Goal: Task Accomplishment & Management: Manage account settings

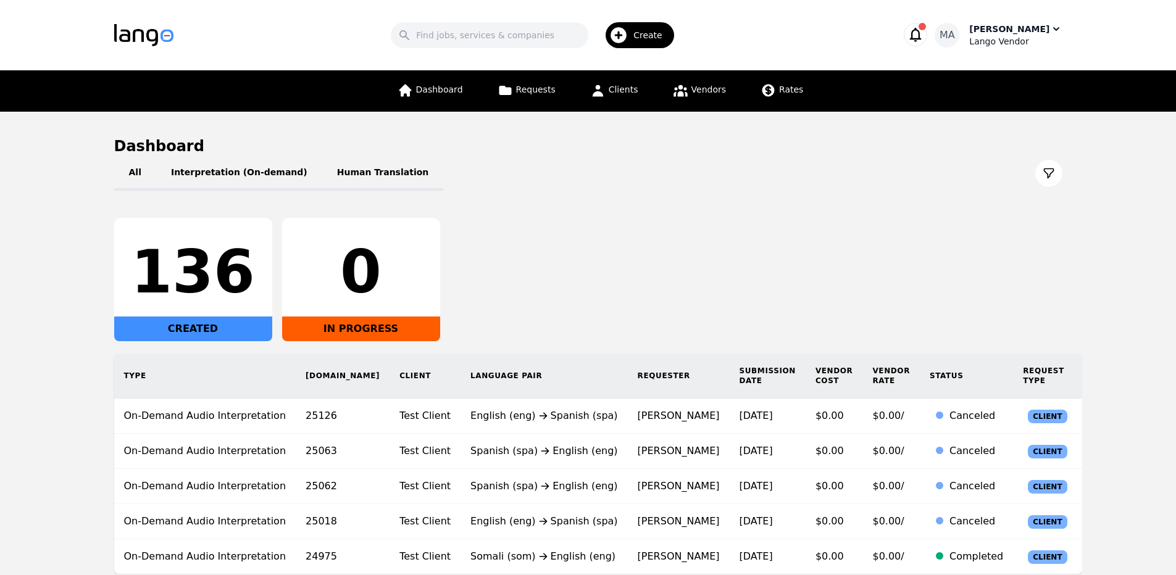
click at [1024, 38] on div "Lango Vendor" at bounding box center [1015, 41] width 93 height 12
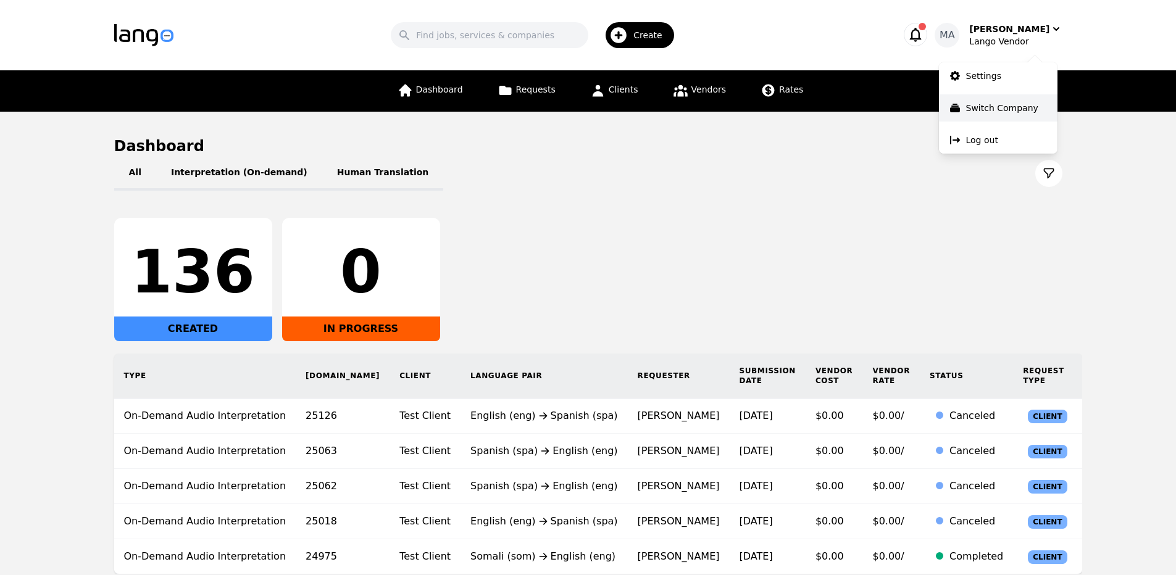
click at [1006, 101] on button "Switch Company" at bounding box center [998, 107] width 119 height 27
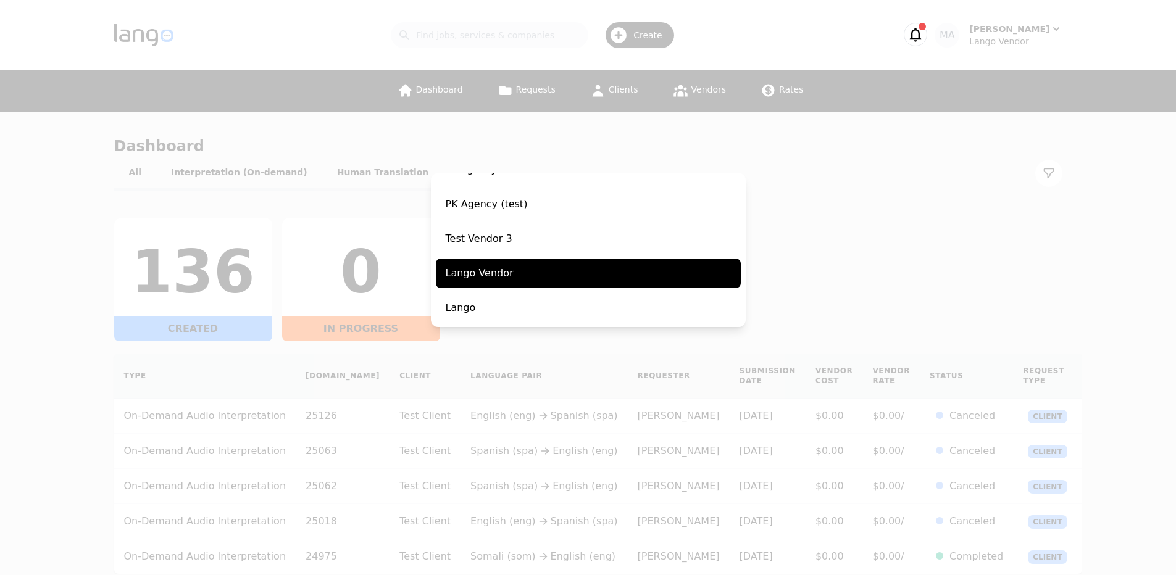
scroll to position [56, 0]
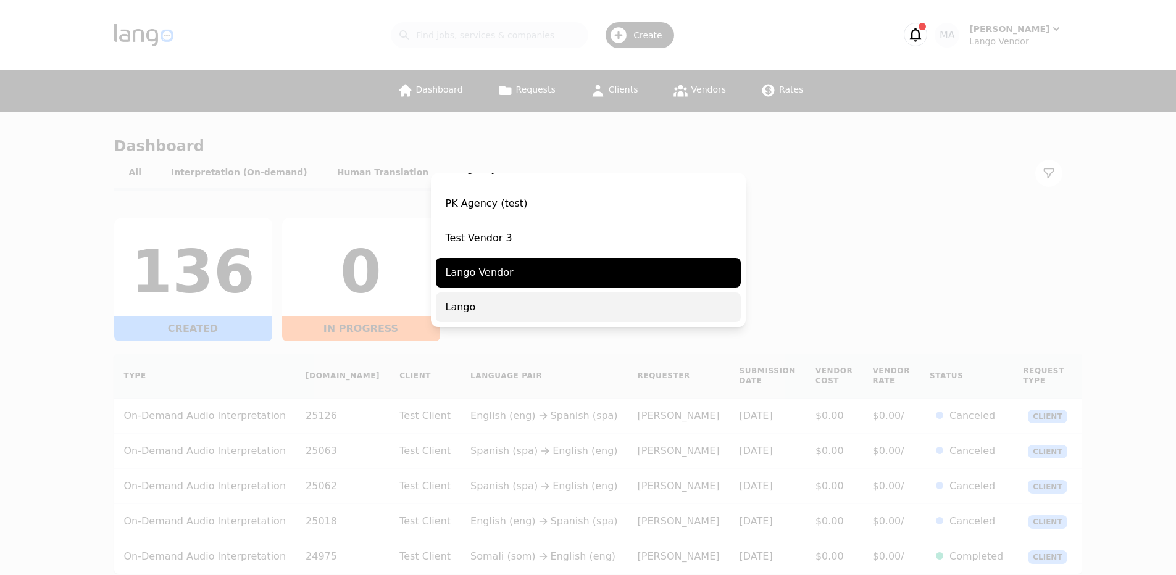
click at [607, 310] on span "Lango" at bounding box center [588, 308] width 305 height 30
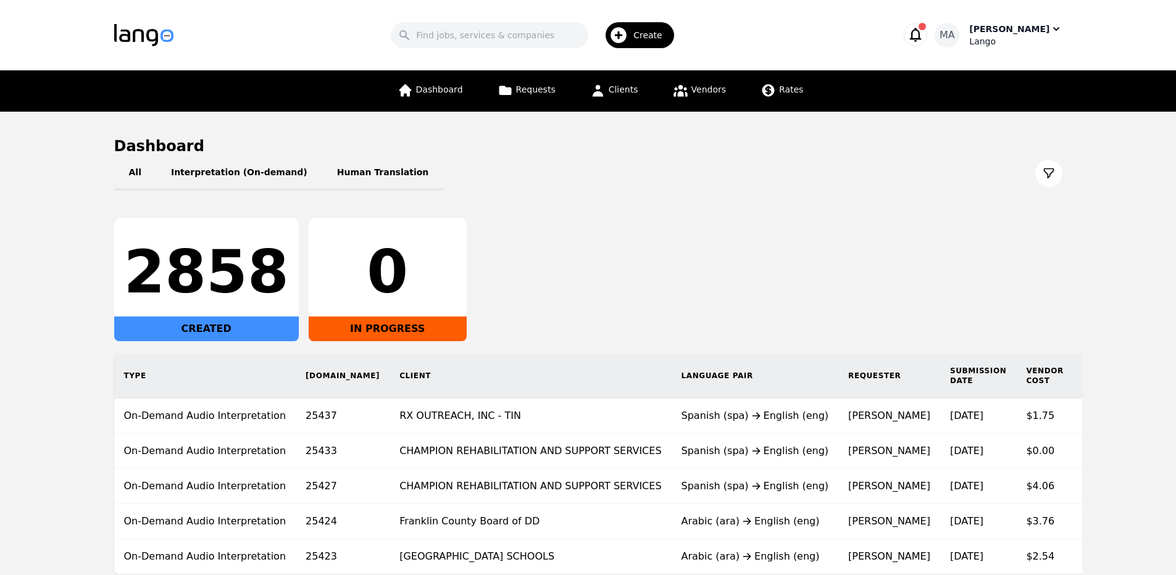
click at [1008, 36] on div "Lango" at bounding box center [1015, 41] width 93 height 12
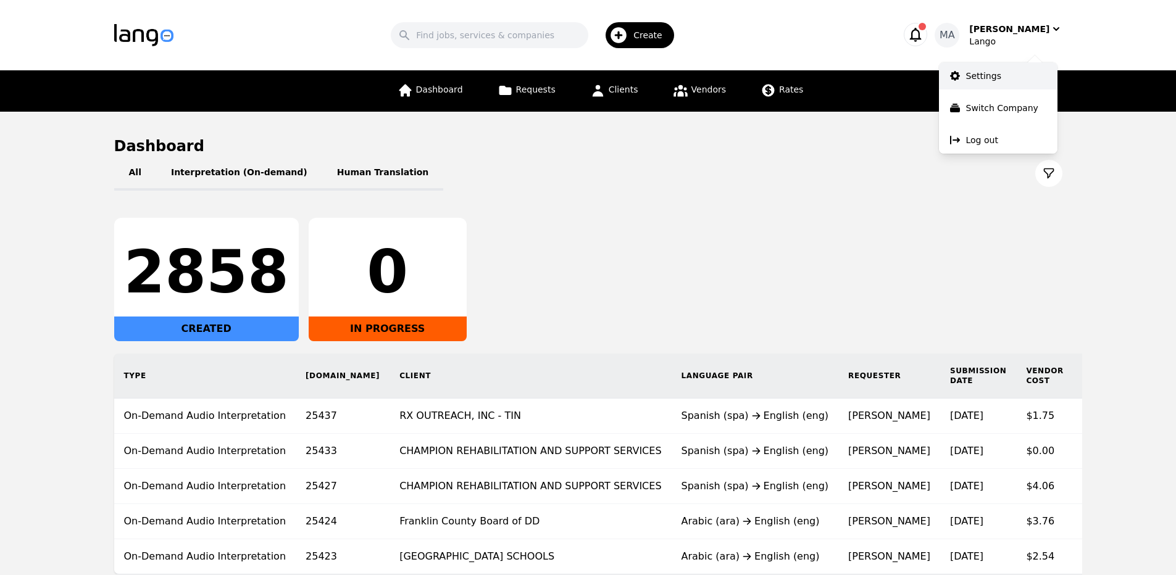
click at [985, 83] on link "Settings" at bounding box center [998, 75] width 119 height 27
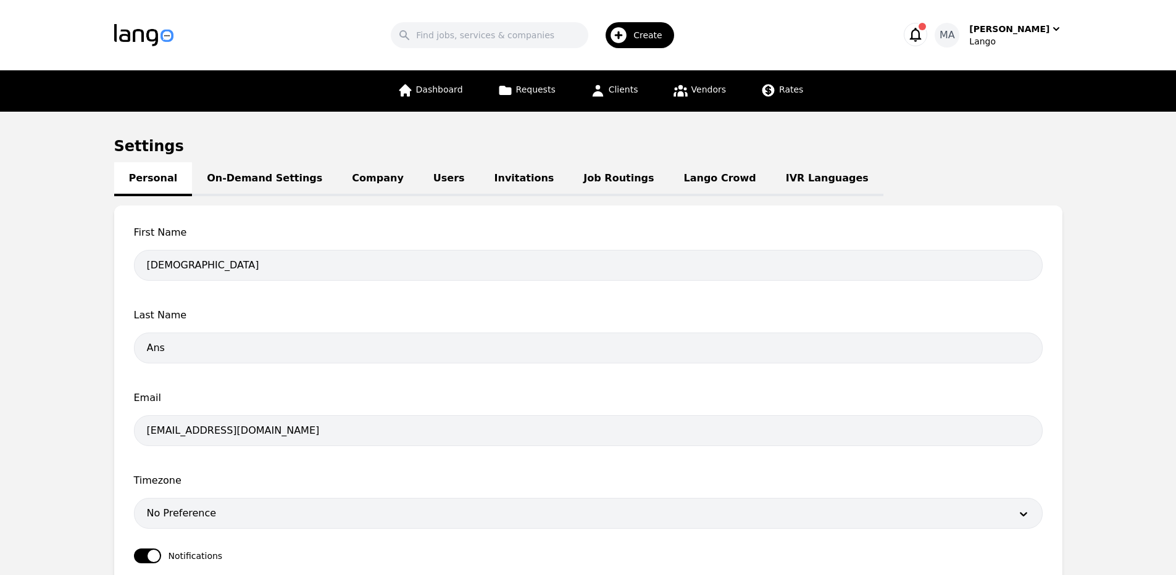
click at [569, 180] on link "Job Routings" at bounding box center [619, 179] width 100 height 34
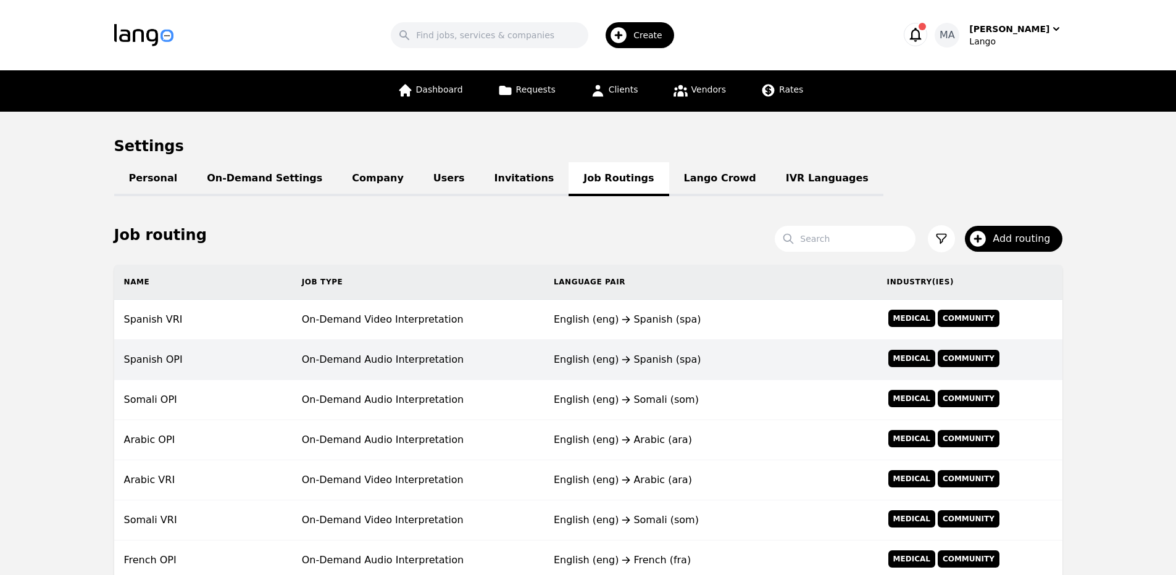
click at [244, 361] on td "Spanish OPI" at bounding box center [203, 360] width 178 height 40
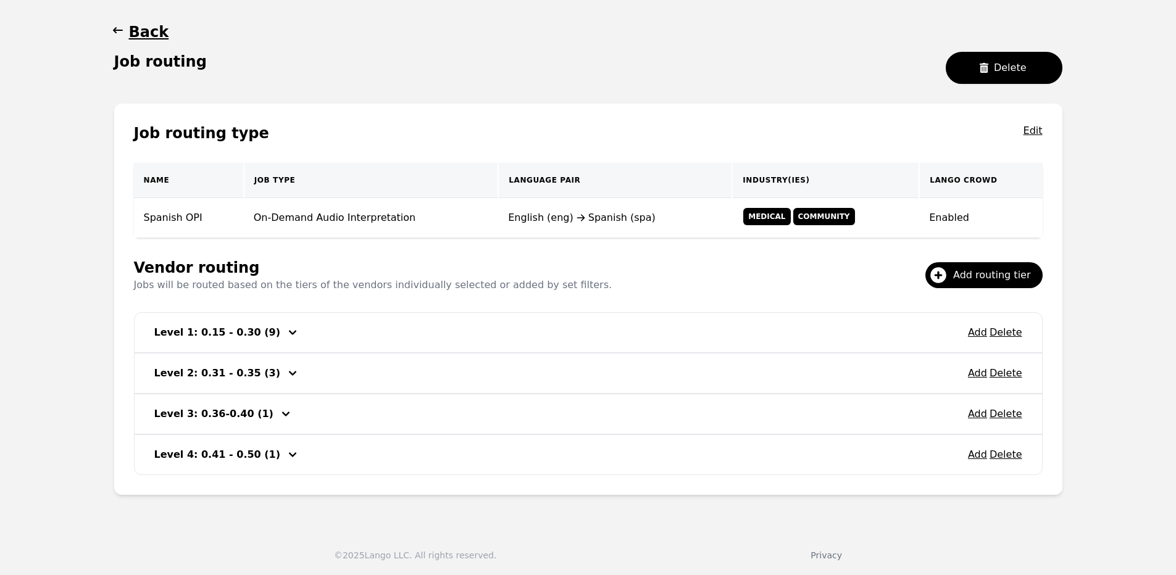
scroll to position [115, 0]
click at [285, 374] on icon "button" at bounding box center [292, 372] width 15 height 15
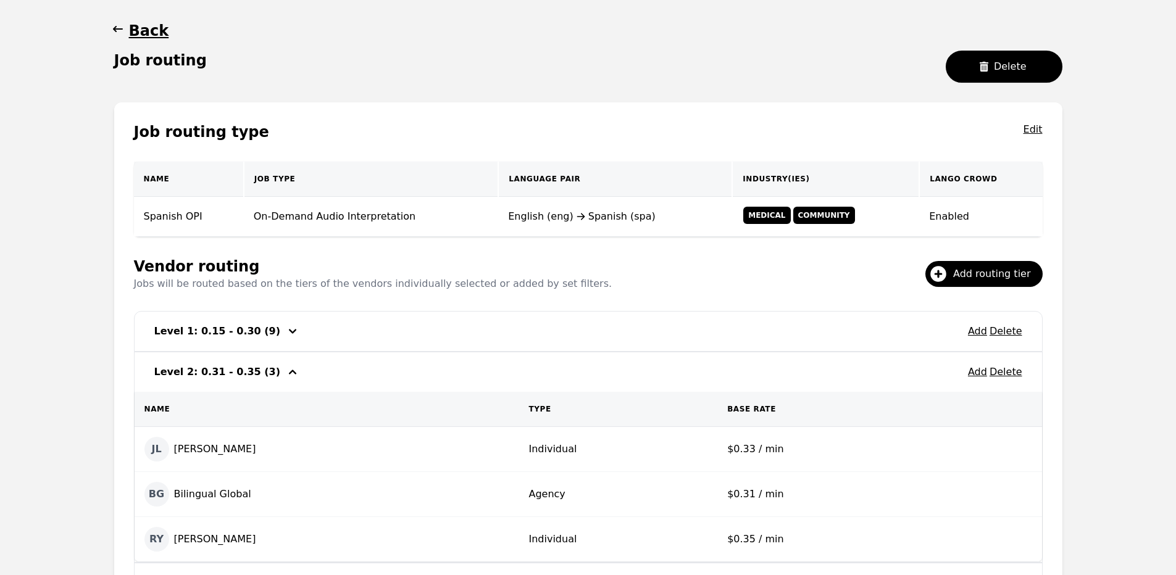
click at [285, 374] on icon "button" at bounding box center [292, 372] width 15 height 15
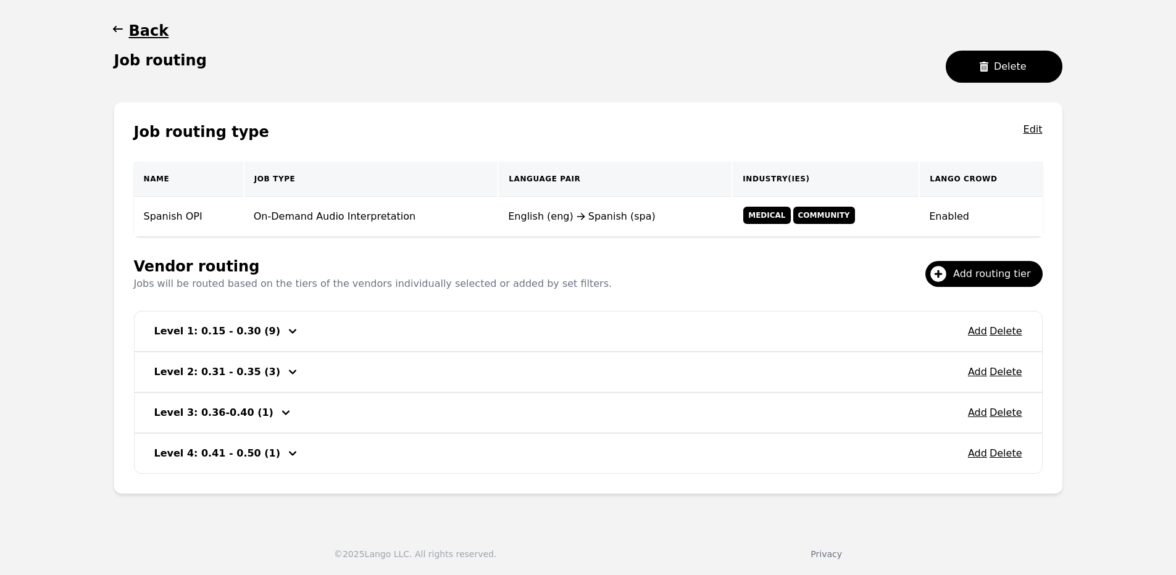
click at [278, 415] on icon "button" at bounding box center [285, 413] width 15 height 15
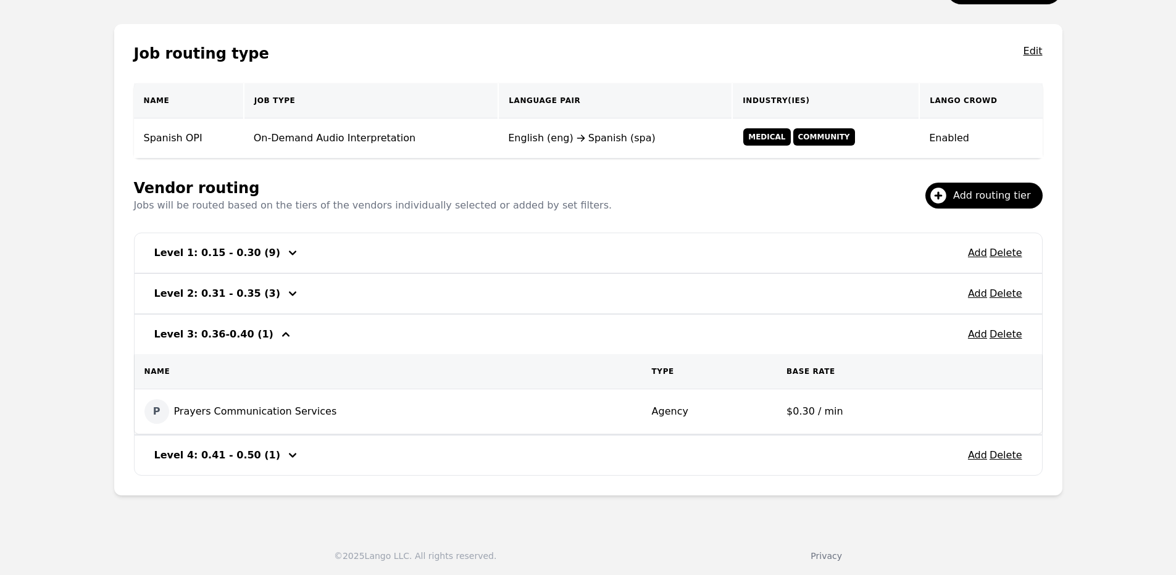
scroll to position [196, 0]
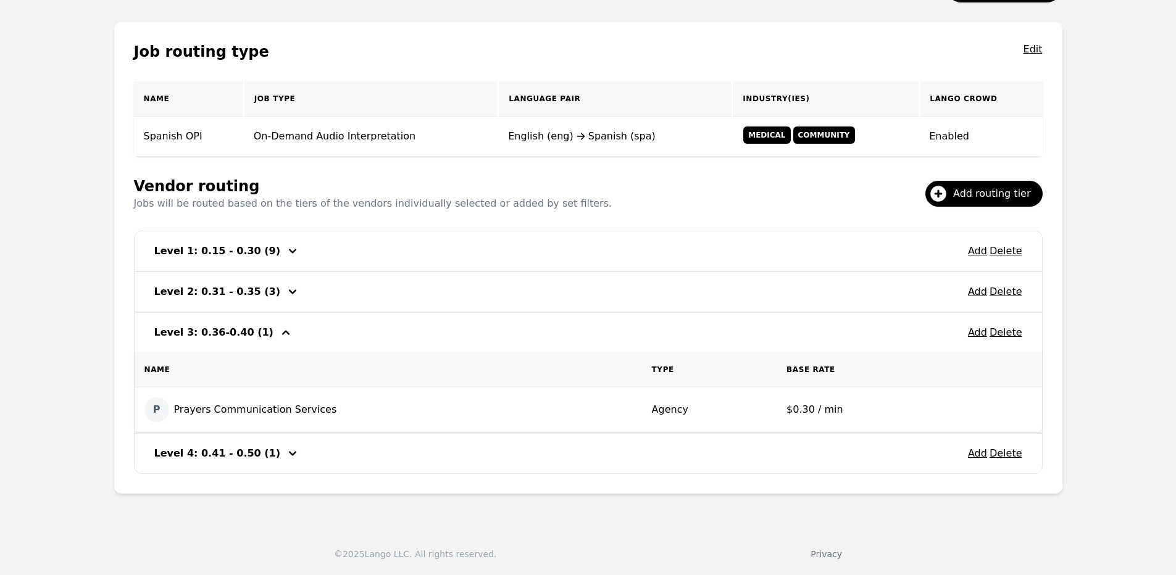
click at [285, 459] on icon "button" at bounding box center [292, 453] width 15 height 15
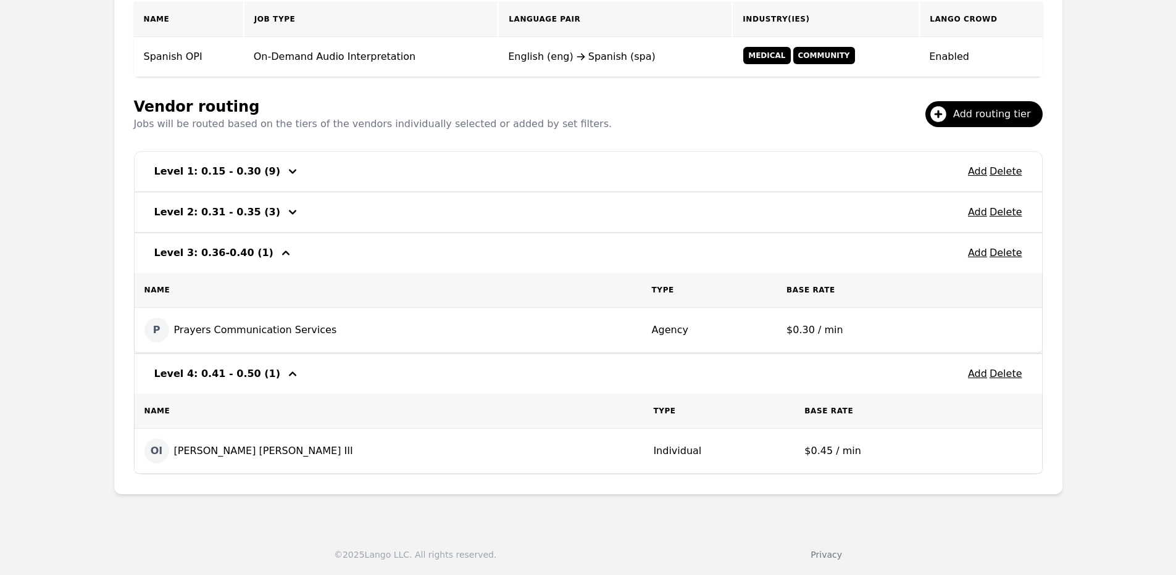
scroll to position [276, 0]
click at [285, 371] on icon "button" at bounding box center [292, 373] width 15 height 15
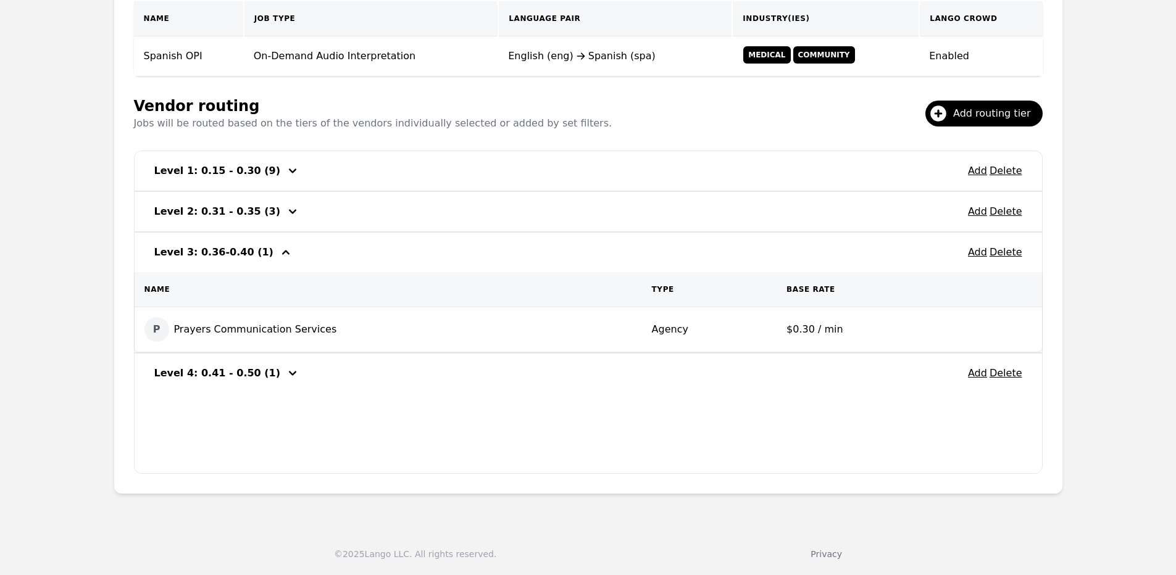
scroll to position [196, 0]
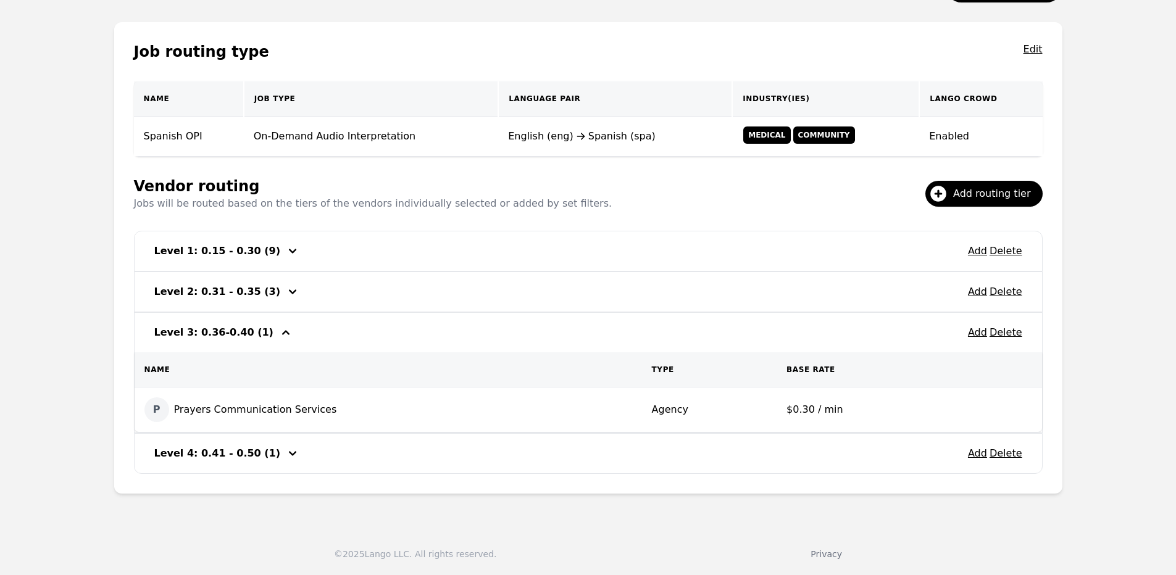
click at [289, 293] on icon "button" at bounding box center [292, 292] width 7 height 4
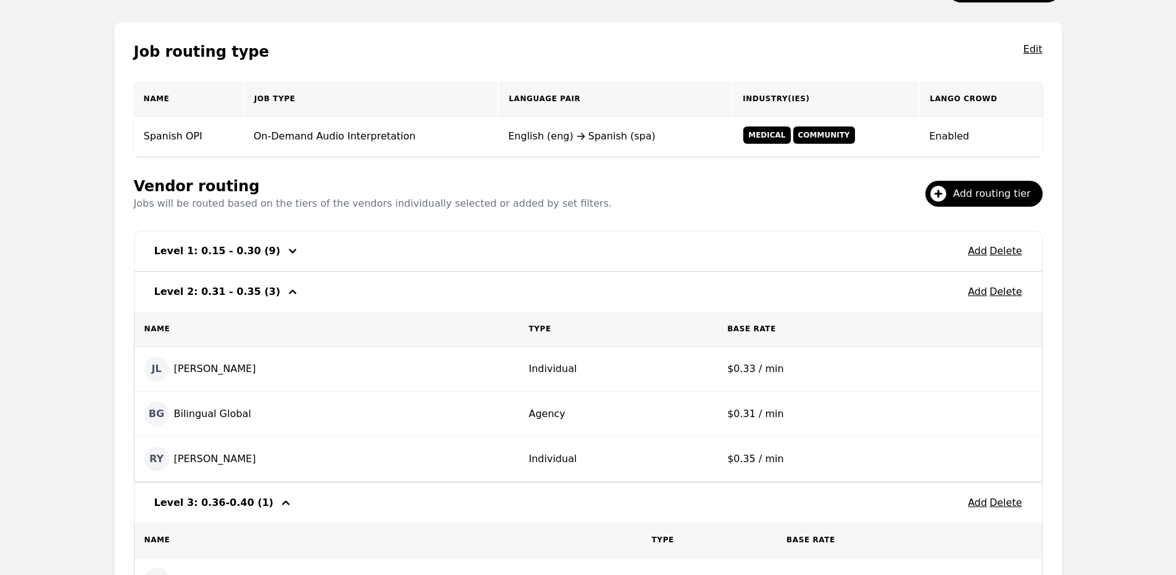
scroll to position [276, 0]
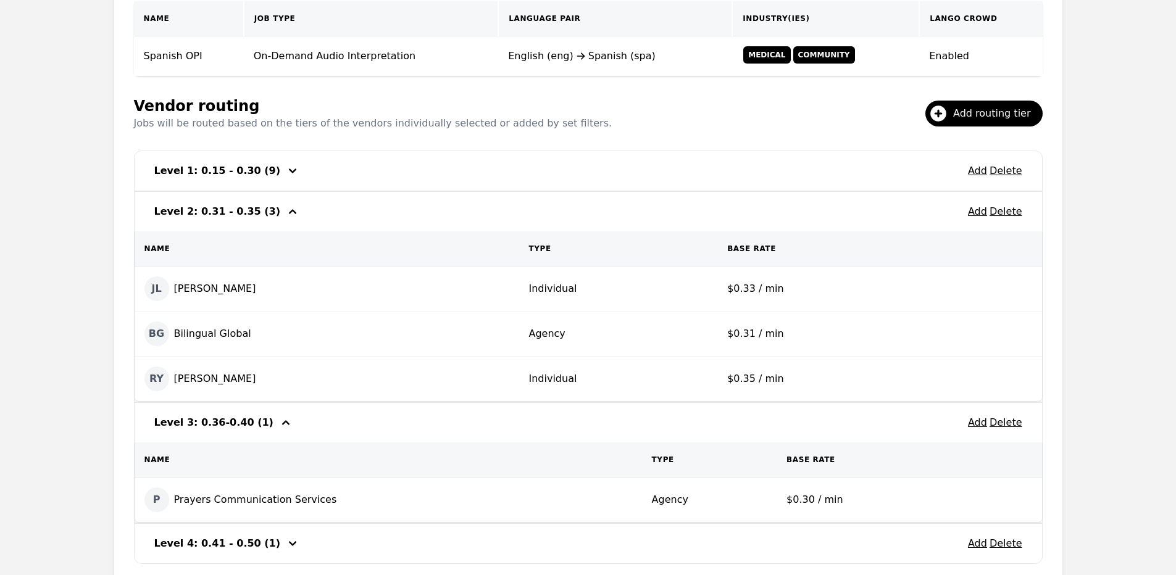
click at [285, 212] on icon "button" at bounding box center [292, 211] width 15 height 15
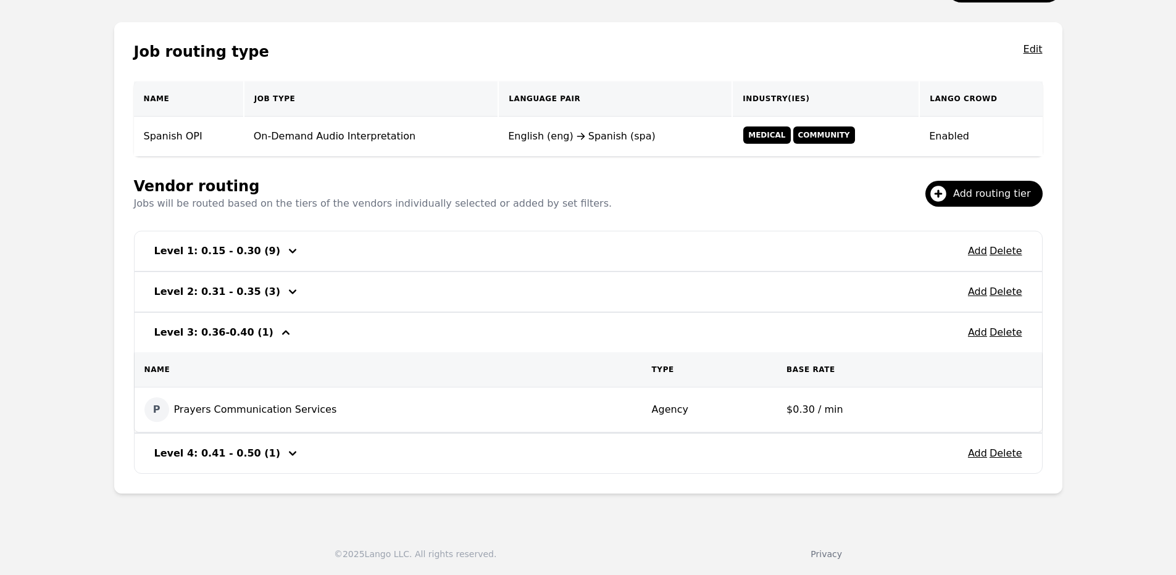
scroll to position [196, 0]
click at [261, 212] on div "Job routing type Edit Name Job Type Language Pair Industry(ies) Lango Crowd Spa…" at bounding box center [588, 258] width 948 height 472
click at [285, 452] on icon "button" at bounding box center [292, 453] width 15 height 15
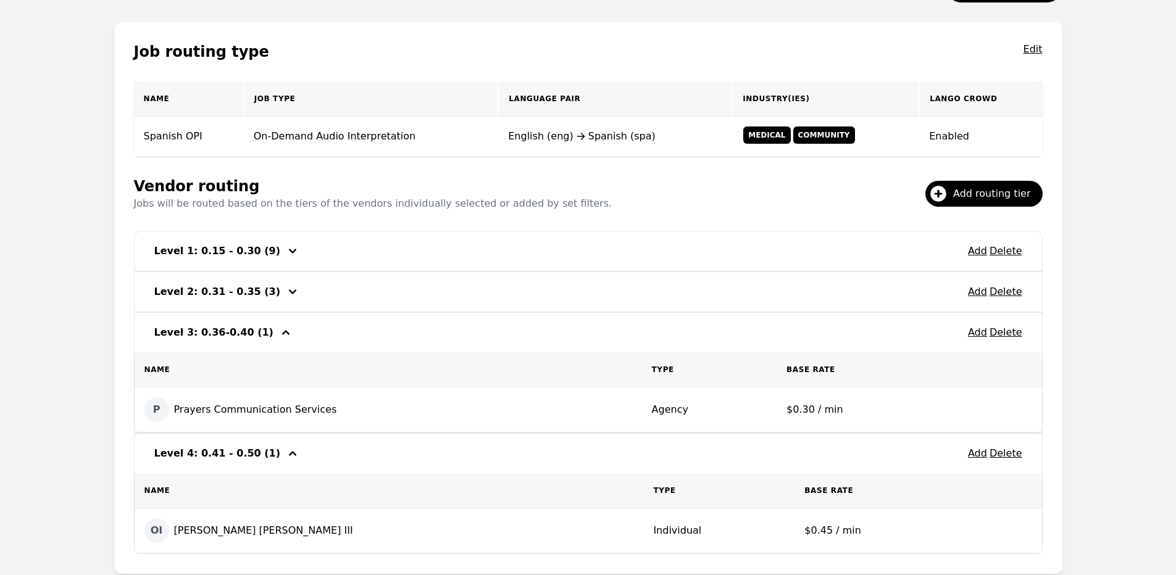
click at [285, 450] on icon "button" at bounding box center [292, 453] width 15 height 15
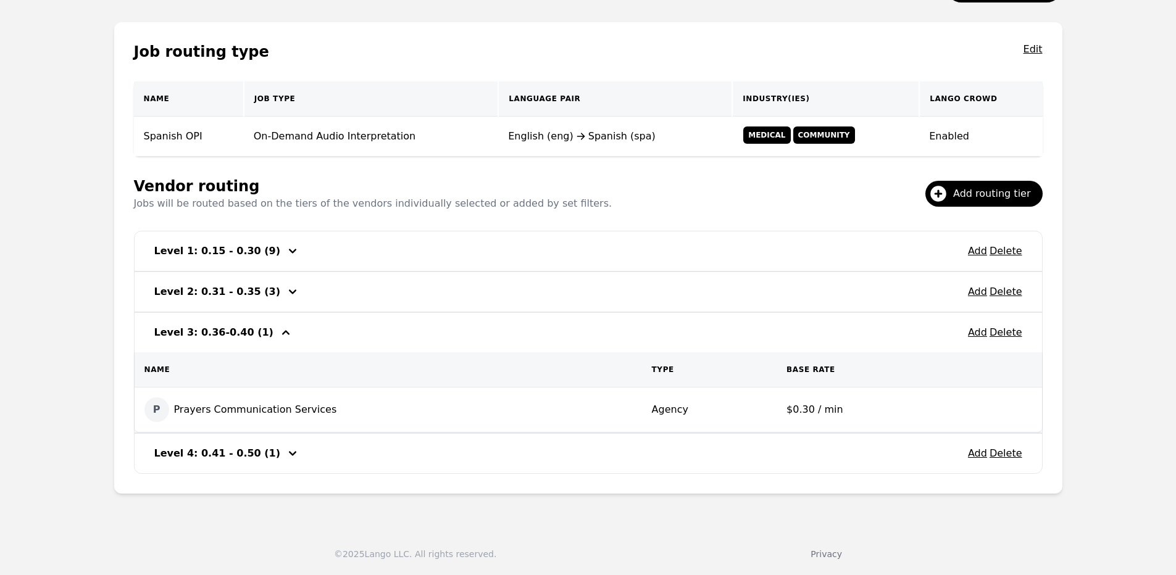
click at [276, 323] on button "button" at bounding box center [286, 333] width 20 height 20
click at [265, 345] on div "Add Delete Level 3: 0.36-0.40 (1)" at bounding box center [589, 333] width 908 height 40
